Goal: Navigation & Orientation: Find specific page/section

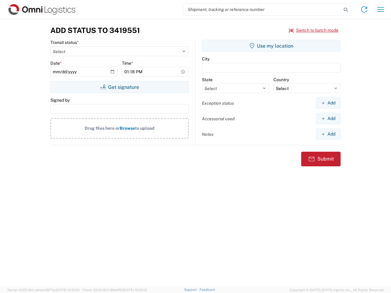
click at [263, 9] on input "search" at bounding box center [262, 10] width 158 height 12
click at [346, 10] on icon at bounding box center [346, 10] width 9 height 9
click at [364, 9] on icon at bounding box center [364, 10] width 10 height 10
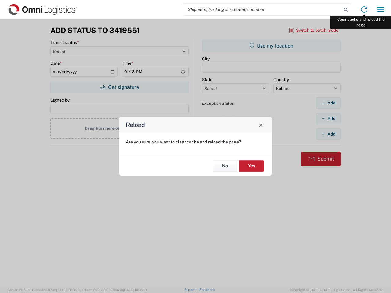
click at [381, 9] on div "Reload Are you sure, you want to clear cache and reload the page? No Yes" at bounding box center [195, 146] width 391 height 293
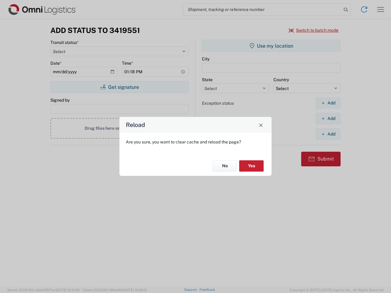
click at [314, 30] on div "Reload Are you sure, you want to clear cache and reload the page? No Yes" at bounding box center [195, 146] width 391 height 293
click at [120, 87] on div "Reload Are you sure, you want to clear cache and reload the page? No Yes" at bounding box center [195, 146] width 391 height 293
click at [271, 46] on div "Reload Are you sure, you want to clear cache and reload the page? No Yes" at bounding box center [195, 146] width 391 height 293
click at [328, 103] on div "Reload Are you sure, you want to clear cache and reload the page? No Yes" at bounding box center [195, 146] width 391 height 293
click at [328, 119] on div "Reload Are you sure, you want to clear cache and reload the page? No Yes" at bounding box center [195, 146] width 391 height 293
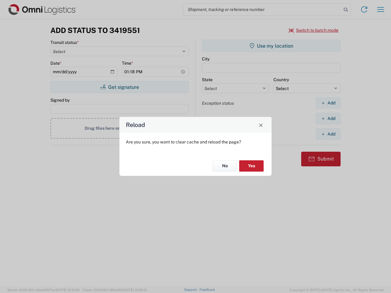
click at [328, 134] on div "Reload Are you sure, you want to clear cache and reload the page? No Yes" at bounding box center [195, 146] width 391 height 293
